Goal: Task Accomplishment & Management: Manage account settings

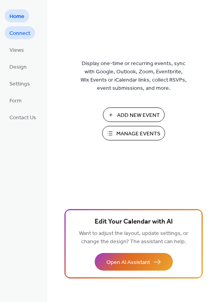
click at [24, 35] on span "Connect" at bounding box center [19, 33] width 21 height 8
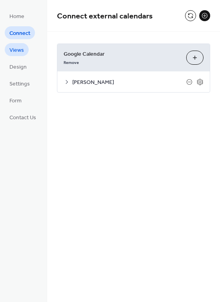
click at [18, 54] on span "Views" at bounding box center [16, 50] width 15 height 8
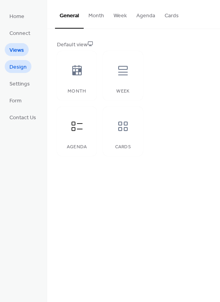
click at [11, 67] on span "Design" at bounding box center [17, 67] width 17 height 8
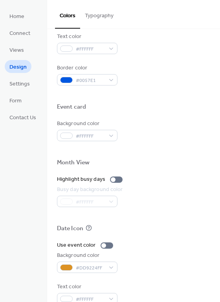
scroll to position [321, 0]
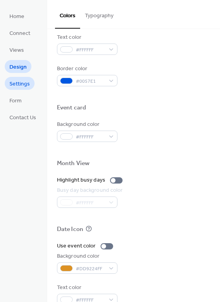
click at [11, 80] on span "Settings" at bounding box center [19, 84] width 20 height 8
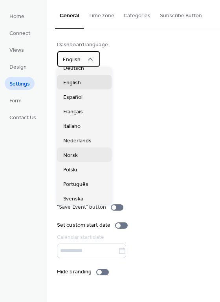
scroll to position [51, 0]
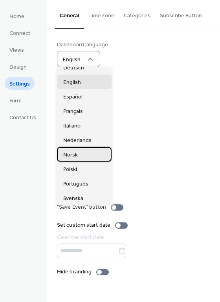
click at [77, 152] on span "Norsk" at bounding box center [70, 155] width 15 height 8
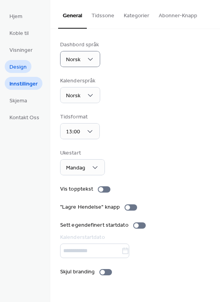
click at [18, 64] on span "Design" at bounding box center [17, 67] width 17 height 8
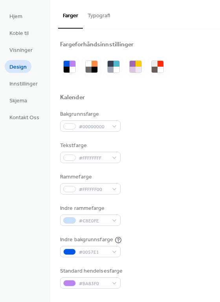
click at [100, 20] on button "Typografi" at bounding box center [99, 14] width 32 height 28
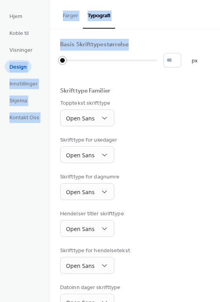
drag, startPoint x: 59, startPoint y: 61, endPoint x: 38, endPoint y: 62, distance: 20.8
click at [38, 62] on div "Hjem Koble til Visninger Design Innstillinger Skjema Kontakt Oss Design Farger …" at bounding box center [110, 151] width 220 height 302
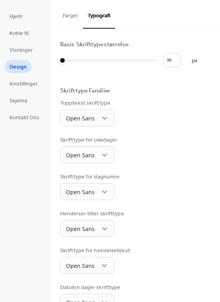
click at [160, 95] on div "Skrifttype Familier" at bounding box center [135, 92] width 150 height 10
click at [196, 114] on div "Topptekst skrifttype Open Sans" at bounding box center [135, 112] width 150 height 27
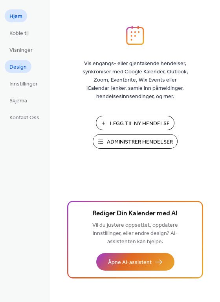
click at [21, 69] on span "Design" at bounding box center [17, 67] width 17 height 8
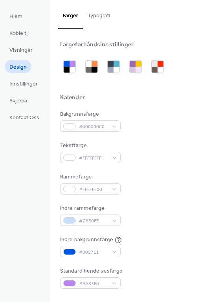
drag, startPoint x: 101, startPoint y: 16, endPoint x: 103, endPoint y: 22, distance: 6.7
click at [101, 16] on button "Typografi" at bounding box center [99, 14] width 32 height 28
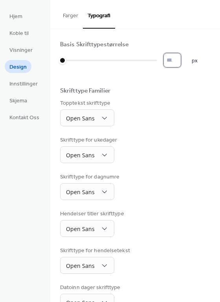
click at [180, 58] on input "*" at bounding box center [172, 60] width 18 height 15
type input "**"
click at [180, 58] on input "**" at bounding box center [172, 60] width 18 height 15
click at [72, 15] on button "Farger" at bounding box center [70, 14] width 25 height 28
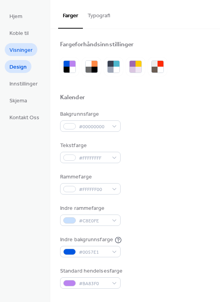
click at [24, 53] on span "Visninger" at bounding box center [20, 50] width 23 height 8
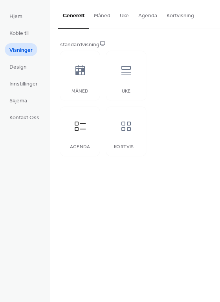
click at [174, 17] on button "Kortvisning" at bounding box center [180, 14] width 37 height 28
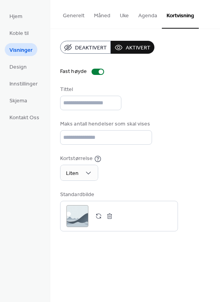
click at [93, 45] on span "Deaktivert" at bounding box center [91, 48] width 32 height 8
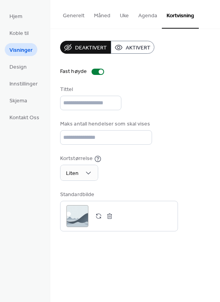
click at [127, 46] on span "Aktivert" at bounding box center [137, 48] width 25 height 8
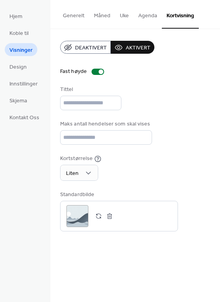
click at [140, 15] on button "Agenda" at bounding box center [147, 14] width 28 height 28
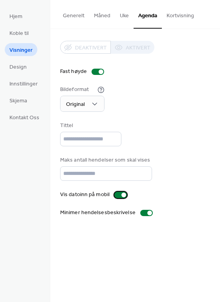
click at [126, 197] on label "Vis datoinn på mobil" at bounding box center [95, 195] width 70 height 8
click at [122, 196] on div at bounding box center [120, 195] width 13 height 6
click at [147, 212] on div at bounding box center [149, 213] width 5 height 5
click at [146, 213] on div at bounding box center [146, 213] width 13 height 6
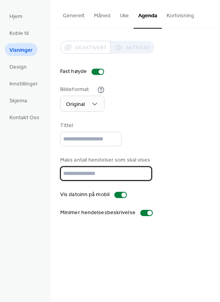
click at [114, 173] on input "**" at bounding box center [106, 173] width 92 height 15
type input "*"
type input "***"
click at [213, 154] on div "Deaktivert Aktivert Fast høyde Bildeformat Original Tittel Maks antall hendelse…" at bounding box center [134, 129] width 169 height 200
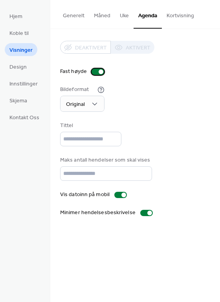
click at [98, 69] on div at bounding box center [100, 71] width 5 height 5
click at [98, 69] on div at bounding box center [97, 72] width 13 height 6
click at [98, 69] on div at bounding box center [100, 71] width 5 height 5
click at [123, 73] on div "Fast høyde" at bounding box center [135, 71] width 150 height 8
click at [9, 65] on span "Design" at bounding box center [17, 67] width 17 height 8
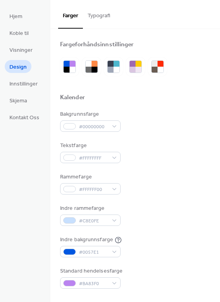
click at [98, 12] on button "Typografi" at bounding box center [99, 14] width 32 height 28
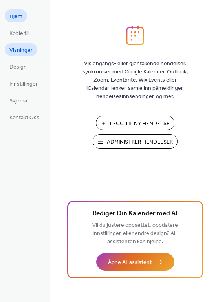
click at [20, 47] on span "Visninger" at bounding box center [20, 50] width 23 height 8
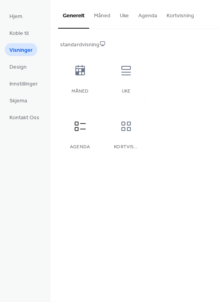
click at [141, 16] on button "Agenda" at bounding box center [147, 14] width 28 height 28
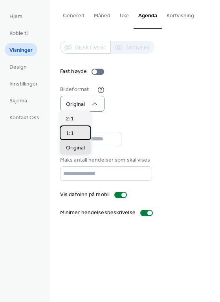
click at [71, 132] on span "1:1" at bounding box center [70, 133] width 8 height 8
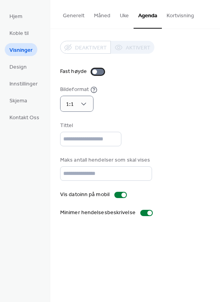
click at [97, 70] on div at bounding box center [97, 72] width 13 height 6
click at [98, 70] on div at bounding box center [100, 71] width 5 height 5
